Goal: Transaction & Acquisition: Purchase product/service

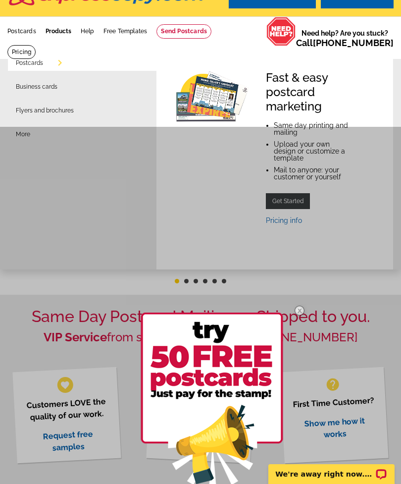
scroll to position [25, 0]
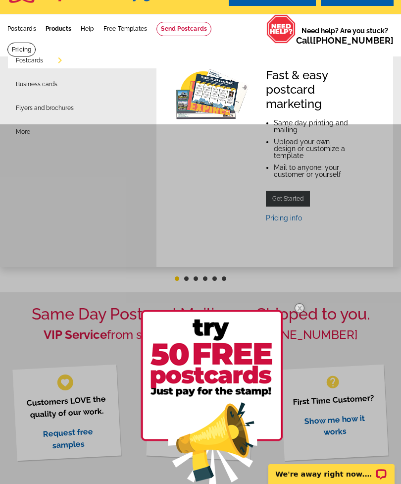
click at [299, 315] on img at bounding box center [299, 308] width 29 height 29
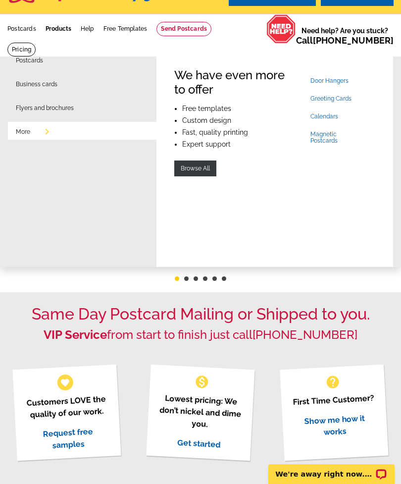
click at [346, 78] on link "Door Hangers" at bounding box center [330, 80] width 38 height 7
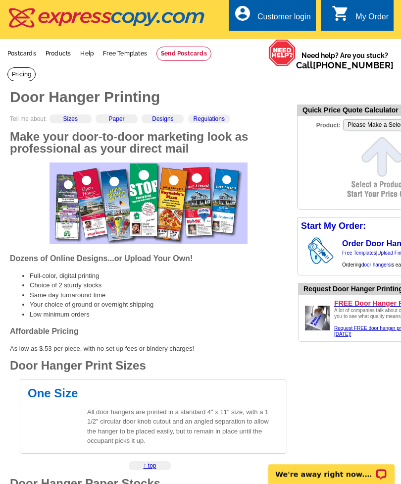
click at [20, 70] on link at bounding box center [21, 74] width 28 height 14
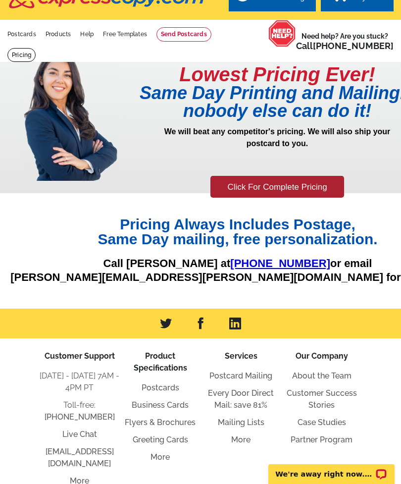
scroll to position [20, 0]
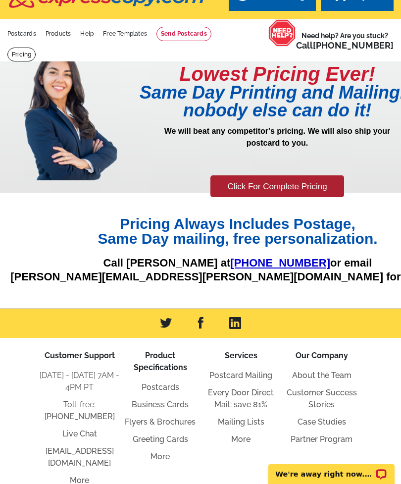
click at [320, 188] on link "Click For Complete Pricing" at bounding box center [277, 186] width 133 height 22
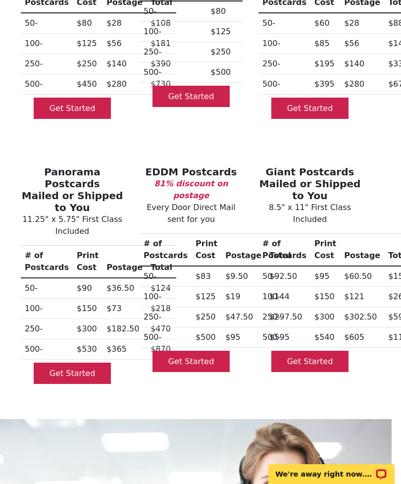
scroll to position [252, 9]
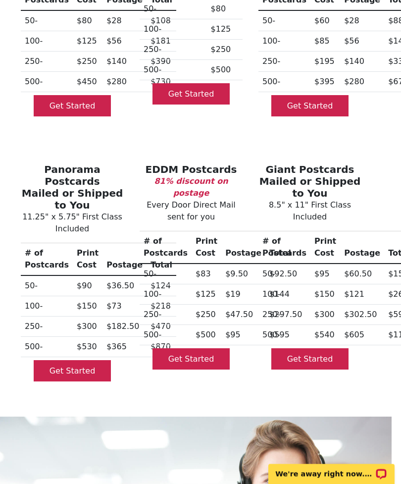
click at [215, 351] on link "Get Started" at bounding box center [192, 359] width 78 height 21
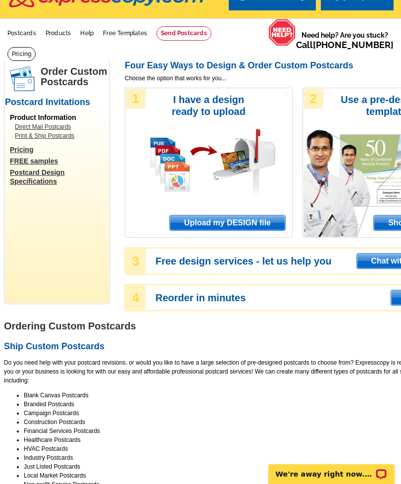
scroll to position [0, 7]
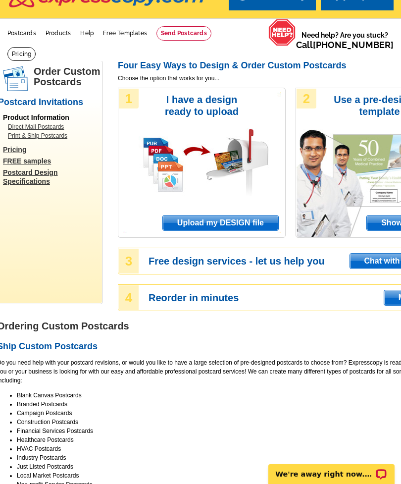
click at [260, 222] on span "Upload my DESIGN file" at bounding box center [220, 222] width 115 height 15
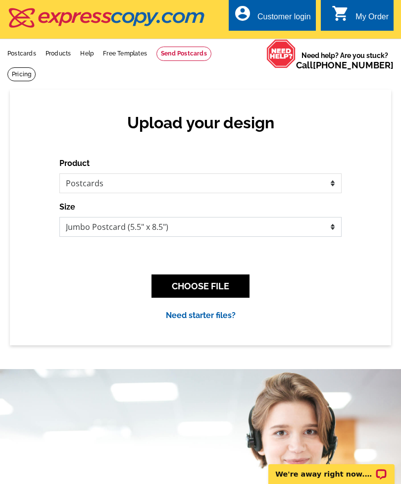
click at [329, 223] on select "Jumbo Postcard (5.5" x 8.5") Regular Postcard (4.25" x 5.6") Panoramic Postcard…" at bounding box center [200, 227] width 282 height 20
select select "2"
